Goal: Task Accomplishment & Management: Manage account settings

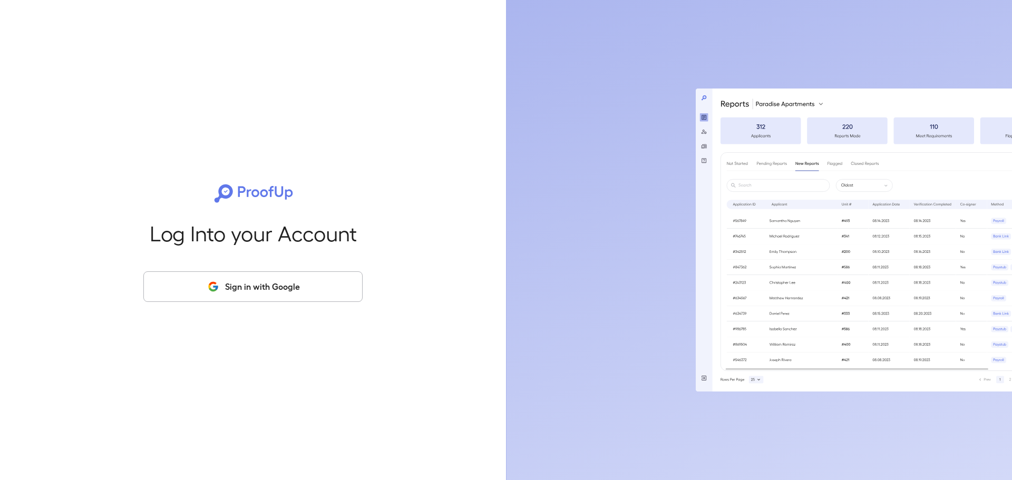
drag, startPoint x: 279, startPoint y: 281, endPoint x: 368, endPoint y: 267, distance: 90.7
click at [280, 281] on button "Sign in with Google" at bounding box center [252, 286] width 219 height 31
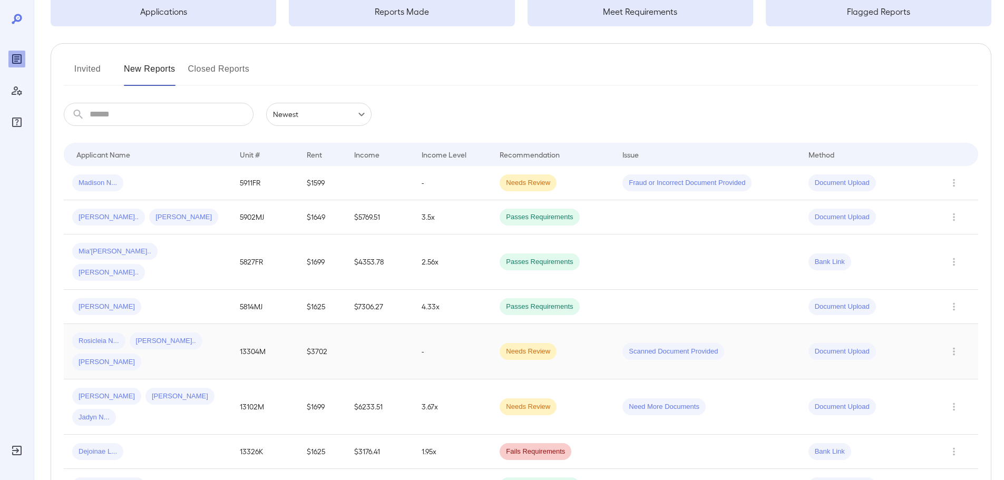
scroll to position [105, 0]
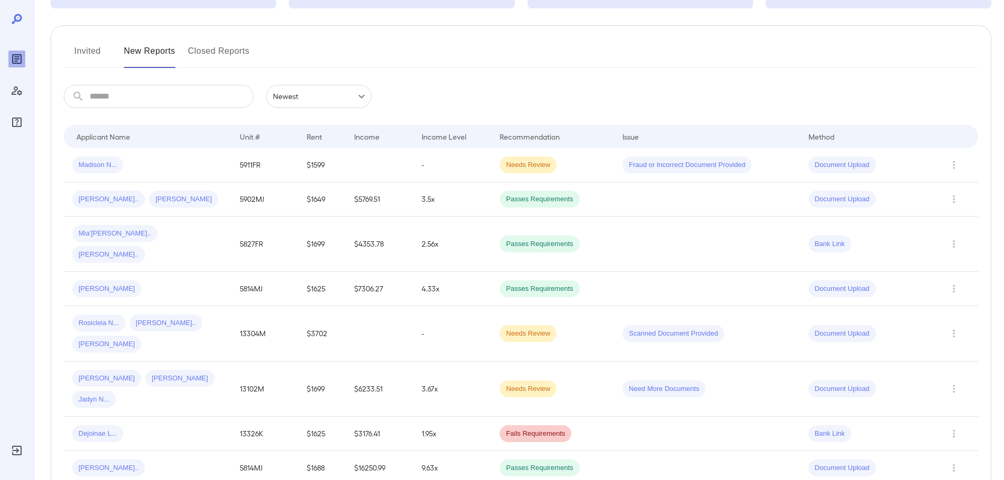
click at [80, 47] on button "Invited" at bounding box center [87, 55] width 47 height 25
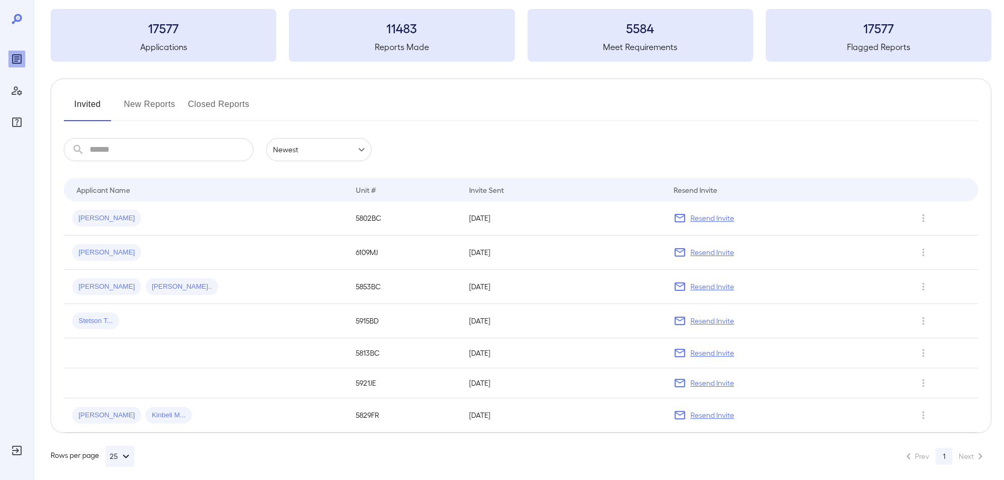
scroll to position [60, 0]
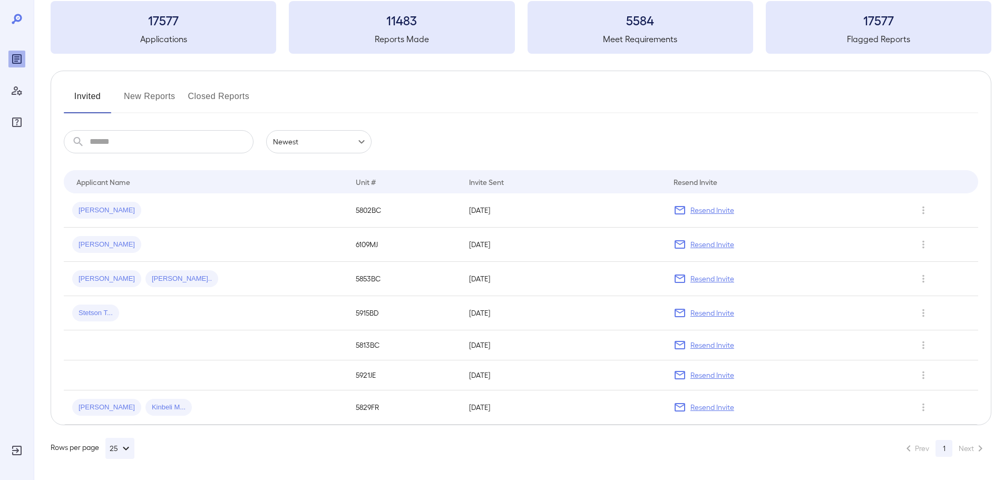
drag, startPoint x: 154, startPoint y: 97, endPoint x: 173, endPoint y: 95, distance: 19.7
click at [154, 97] on button "New Reports" at bounding box center [150, 100] width 52 height 25
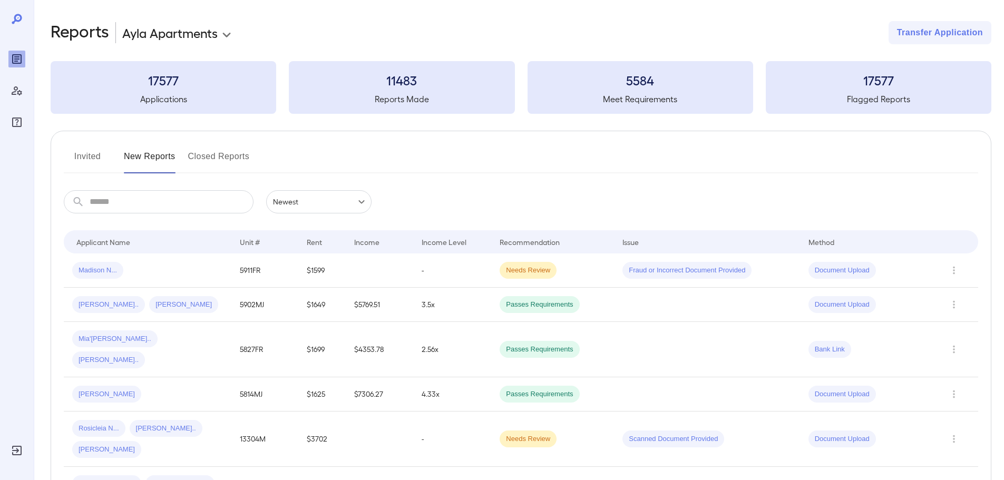
click at [92, 160] on button "Invited" at bounding box center [87, 160] width 47 height 25
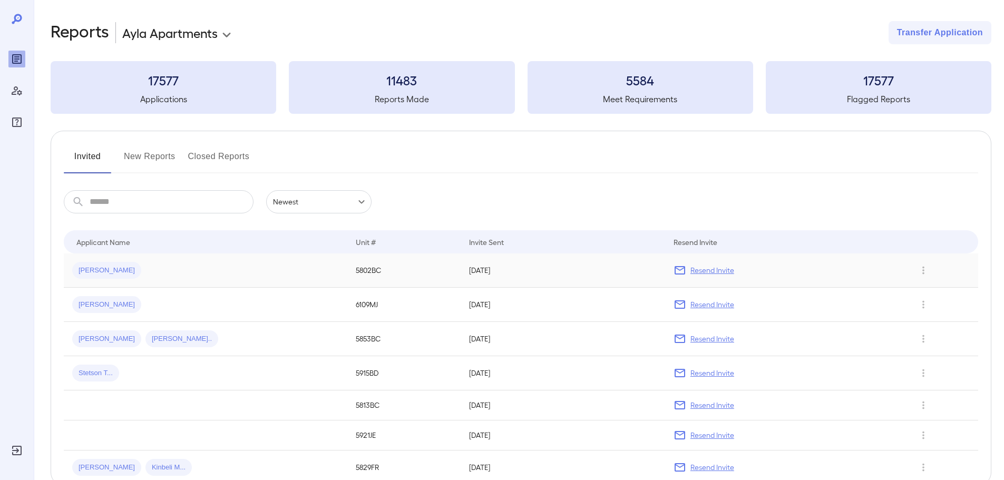
click at [223, 280] on td "[PERSON_NAME]" at bounding box center [205, 270] width 283 height 34
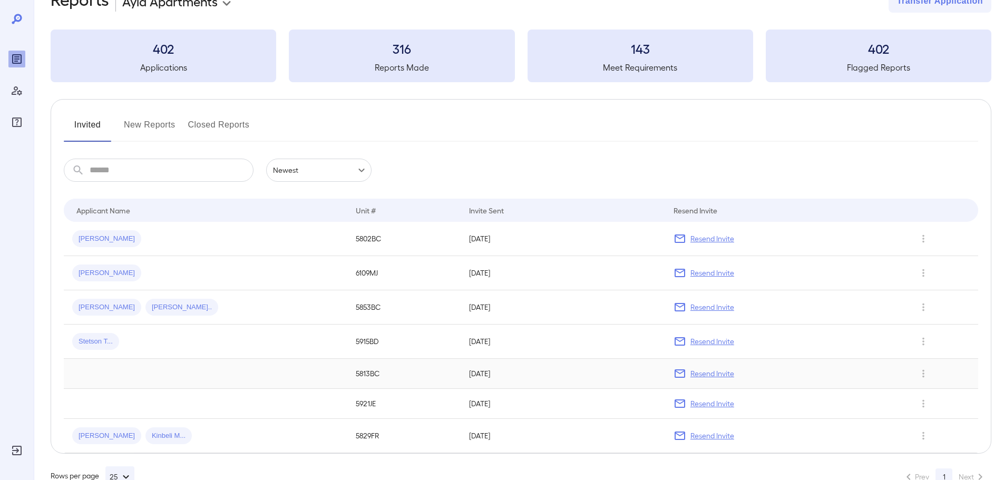
scroll to position [60, 0]
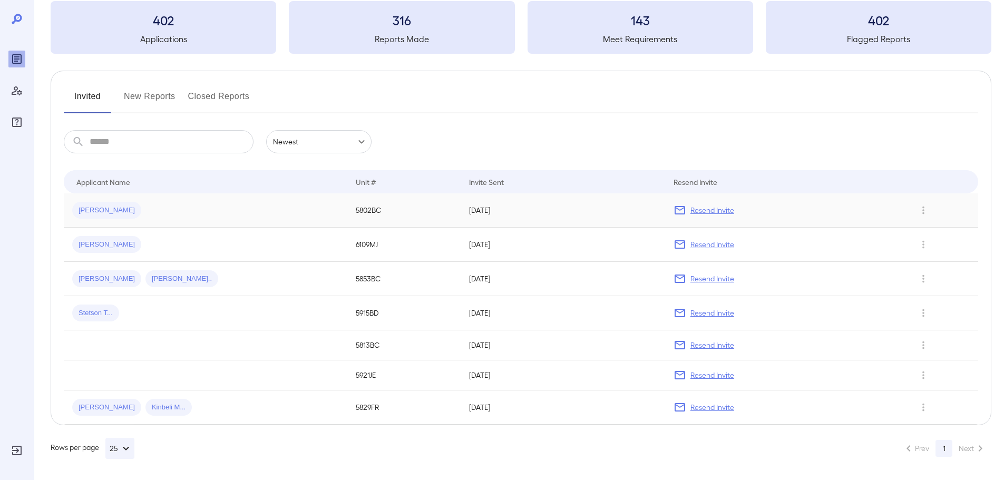
click at [713, 210] on p "Resend Invite" at bounding box center [712, 210] width 44 height 11
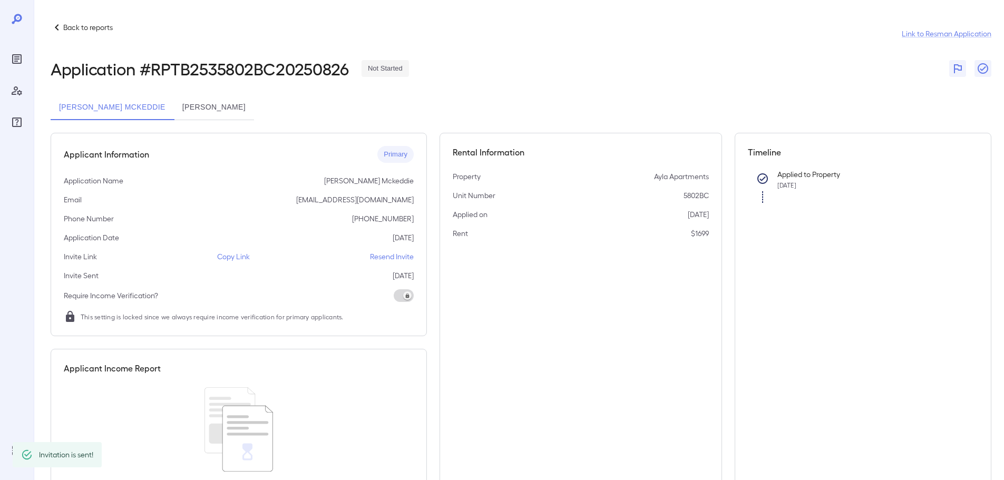
click at [401, 256] on p "Resend Invite" at bounding box center [392, 256] width 44 height 11
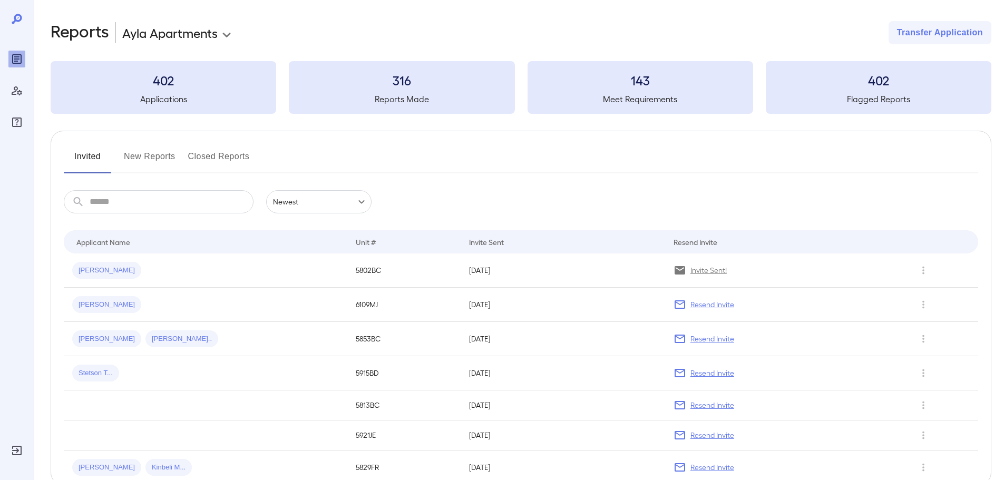
click at [163, 159] on button "New Reports" at bounding box center [150, 160] width 52 height 25
